Goal: Find contact information: Find contact information

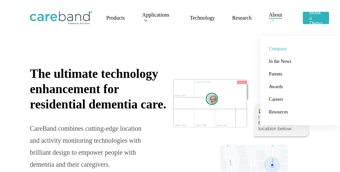
click at [281, 49] on span "Company" at bounding box center [278, 48] width 18 height 5
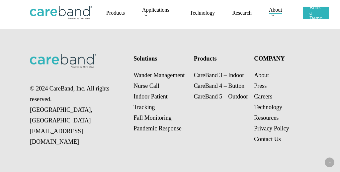
scroll to position [1069, 0]
click at [258, 89] on link "Press" at bounding box center [260, 85] width 13 height 7
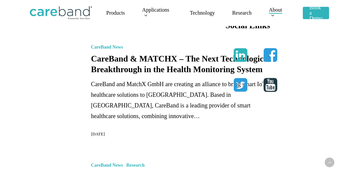
scroll to position [190, 0]
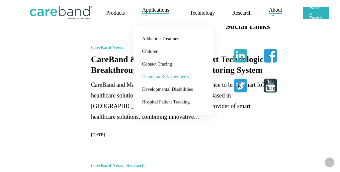
click at [166, 78] on span "Dementia & Alzheimer’s" at bounding box center [165, 76] width 47 height 5
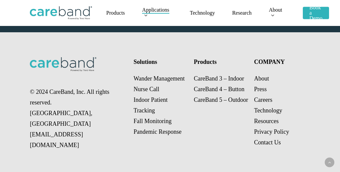
scroll to position [600, 0]
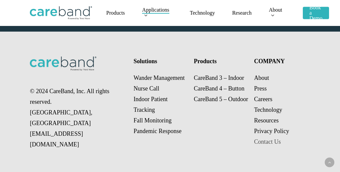
click at [267, 142] on link "Contact Us" at bounding box center [267, 141] width 27 height 7
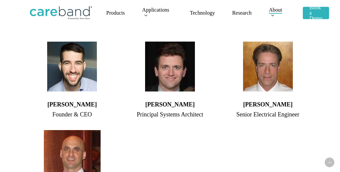
scroll to position [404, 0]
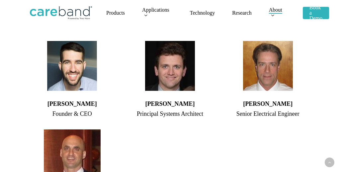
click at [69, 102] on h4 "Adam Sobol" at bounding box center [72, 103] width 85 height 9
click at [72, 114] on div "Founder & CEO" at bounding box center [72, 113] width 85 height 11
click at [159, 110] on div "Principal Systems Architect" at bounding box center [170, 113] width 85 height 11
click at [255, 105] on h4 "Jon Ledwith" at bounding box center [268, 103] width 85 height 9
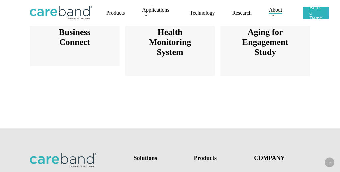
scroll to position [958, 0]
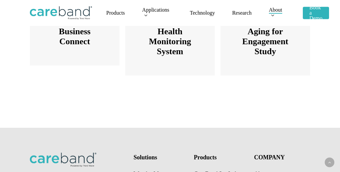
click at [238, 14] on span "Research" at bounding box center [242, 13] width 20 height 6
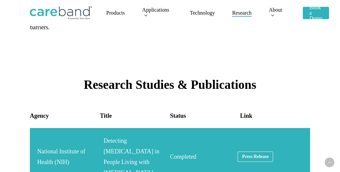
scroll to position [1086, 0]
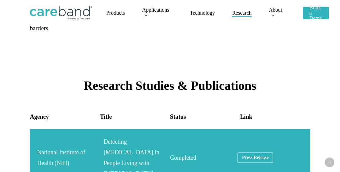
click at [249, 129] on link "National Institute of Health (NIH)" at bounding box center [170, 157] width 280 height 57
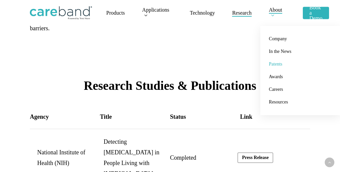
click at [276, 65] on span "Patents" at bounding box center [275, 63] width 13 height 5
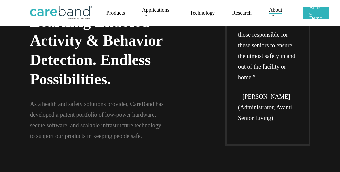
scroll to position [49, 0]
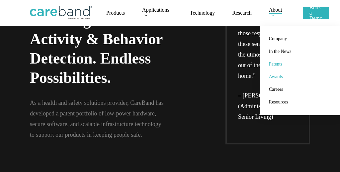
click at [275, 76] on span "Awards" at bounding box center [276, 76] width 14 height 5
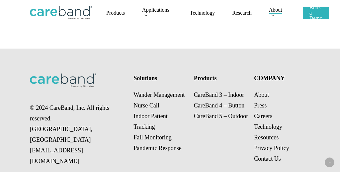
scroll to position [570, 0]
click at [149, 116] on p "Wander Management Nurse Call Indoor Patient Tracking Fall Monitoring Pandemic R…" at bounding box center [161, 121] width 55 height 64
click at [150, 118] on p "Wander Management Nurse Call Indoor Patient Tracking Fall Monitoring Pandemic R…" at bounding box center [161, 121] width 55 height 64
click at [158, 126] on p "Wander Management Nurse Call Indoor Patient Tracking Fall Monitoring Pandemic R…" at bounding box center [161, 121] width 55 height 64
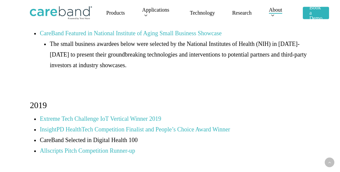
scroll to position [176, 0]
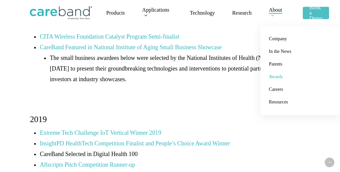
click at [316, 13] on link "Book a Demo" at bounding box center [316, 13] width 26 height 16
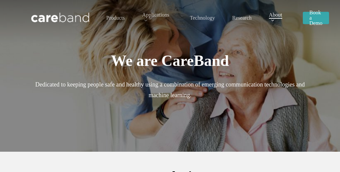
click at [316, 21] on span "Book a Demo" at bounding box center [316, 18] width 13 height 16
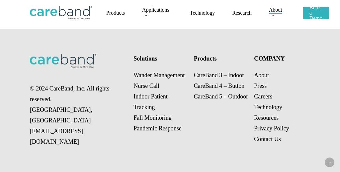
scroll to position [1073, 0]
